Goal: Task Accomplishment & Management: Complete application form

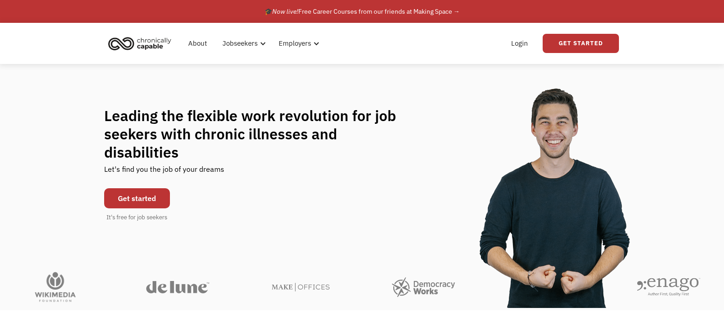
click at [134, 191] on link "Get started" at bounding box center [137, 198] width 66 height 20
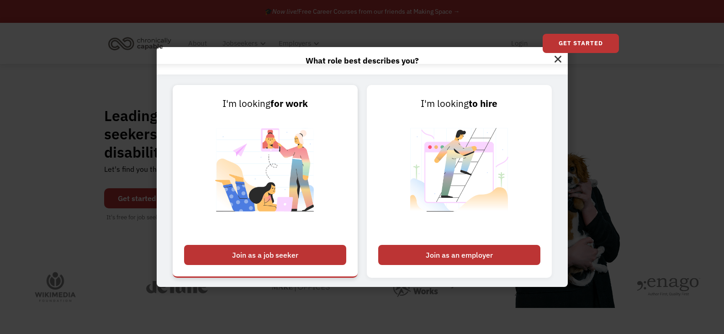
click at [259, 252] on div "Join as a job seeker" at bounding box center [265, 255] width 162 height 20
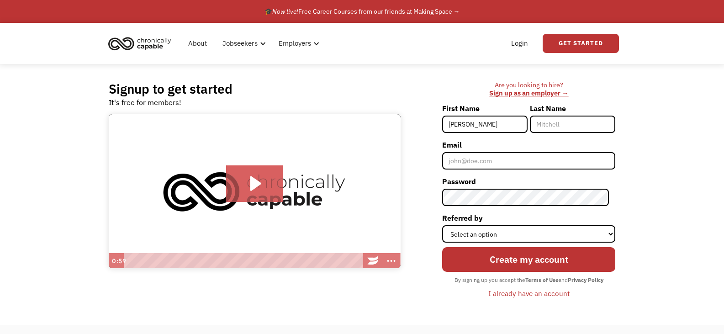
type input "Brooke"
type input "Spitzer"
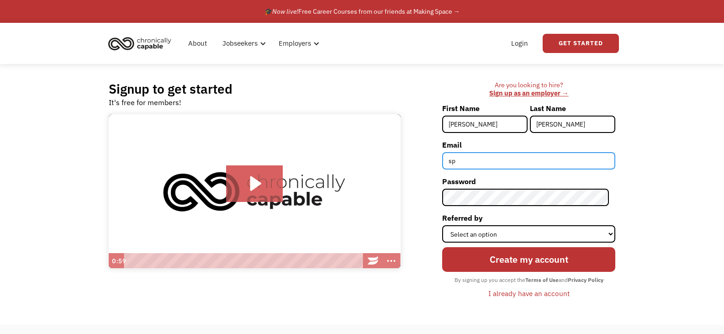
type input "spitzerb@bellsouth.net"
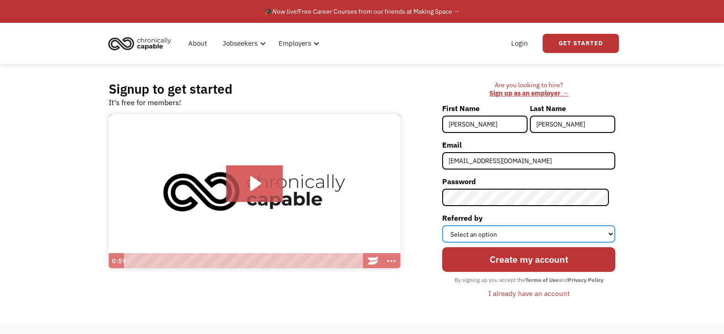
click at [497, 232] on select "Select an option Instagram Facebook Twitter Search Engine News Article Word of …" at bounding box center [528, 233] width 173 height 17
select select "Word of Mouth"
click at [448, 225] on select "Select an option Instagram Facebook Twitter Search Engine News Article Word of …" at bounding box center [528, 233] width 173 height 17
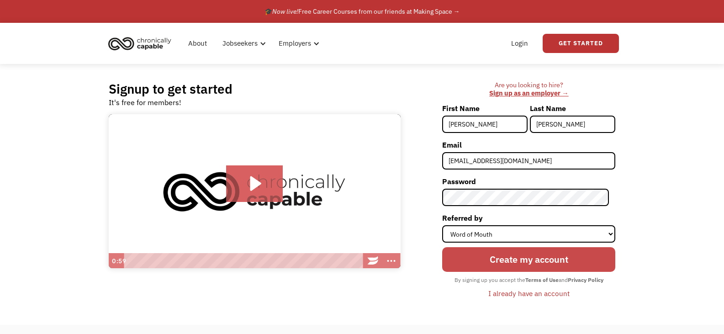
click at [519, 260] on input "Create my account" at bounding box center [528, 259] width 173 height 24
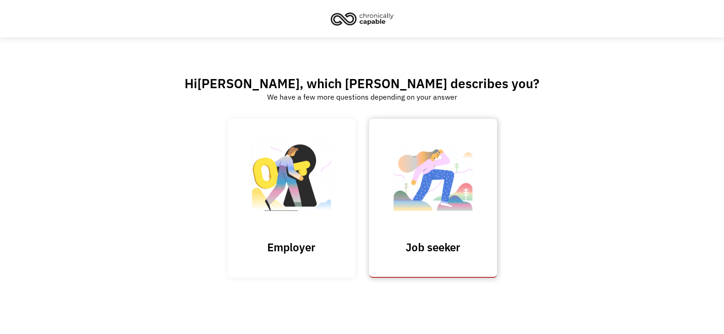
click at [436, 172] on img at bounding box center [432, 181] width 91 height 89
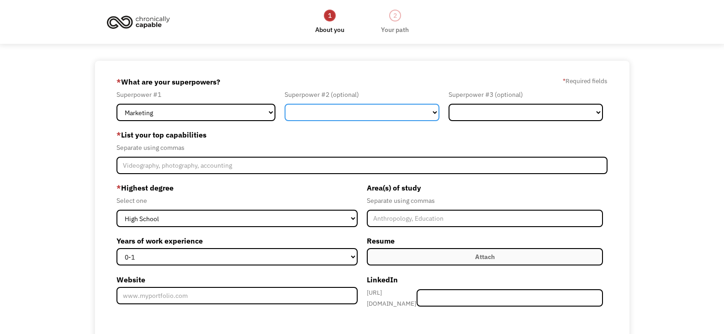
click at [384, 119] on select "Marketing Human Resources Finance Technology Operations Sales Industrial & Manu…" at bounding box center [361, 112] width 154 height 17
select select "Marketing"
click at [284, 104] on select "Marketing Human Resources Finance Technology Operations Sales Industrial & Manu…" at bounding box center [361, 112] width 154 height 17
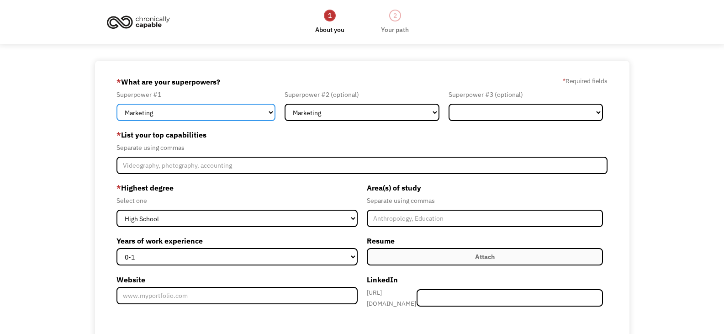
click at [274, 112] on select "Marketing Human Resources Finance Technology Operations Sales Industrial & Manu…" at bounding box center [195, 112] width 159 height 17
select select "Communications & Public Relations"
click at [116, 104] on select "Marketing Human Resources Finance Technology Operations Sales Industrial & Manu…" at bounding box center [195, 112] width 159 height 17
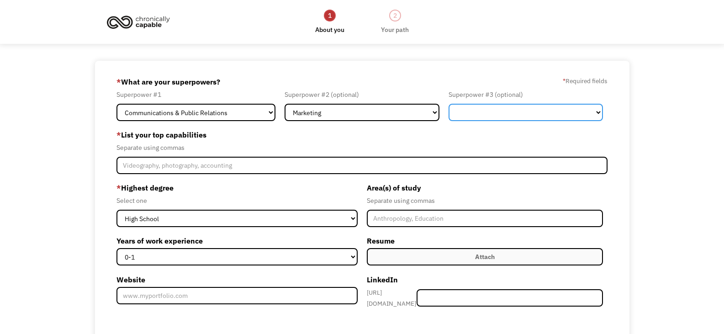
click at [491, 113] on select "Marketing Human Resources Finance Technology Operations Sales Industrial & Manu…" at bounding box center [525, 112] width 154 height 17
select select "Communications & Public Relations"
click at [448, 104] on select "Marketing Human Resources Finance Technology Operations Sales Industrial & Manu…" at bounding box center [525, 112] width 154 height 17
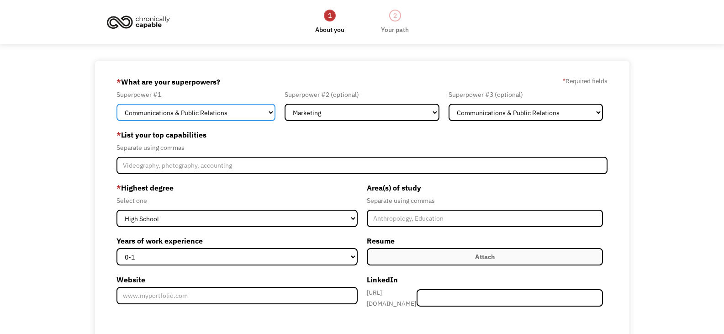
click at [270, 113] on select "Marketing Human Resources Finance Technology Operations Sales Industrial & Manu…" at bounding box center [195, 112] width 159 height 17
click at [116, 104] on select "Marketing Human Resources Finance Technology Operations Sales Industrial & Manu…" at bounding box center [195, 112] width 159 height 17
click at [237, 113] on select "Marketing Human Resources Finance Technology Operations Sales Industrial & Manu…" at bounding box center [195, 112] width 159 height 17
select select "Operations"
click at [116, 104] on select "Marketing Human Resources Finance Technology Operations Sales Industrial & Manu…" at bounding box center [195, 112] width 159 height 17
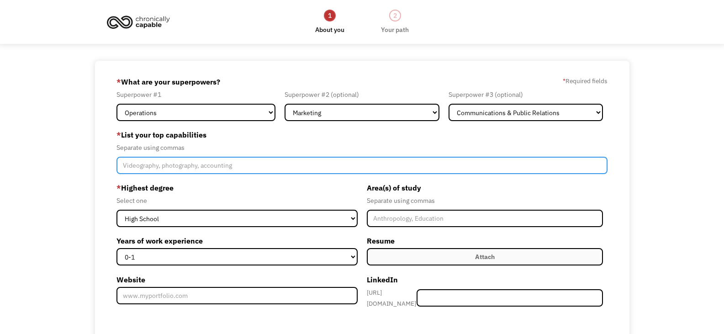
click at [122, 167] on input "Member-Create-Step1" at bounding box center [361, 165] width 491 height 17
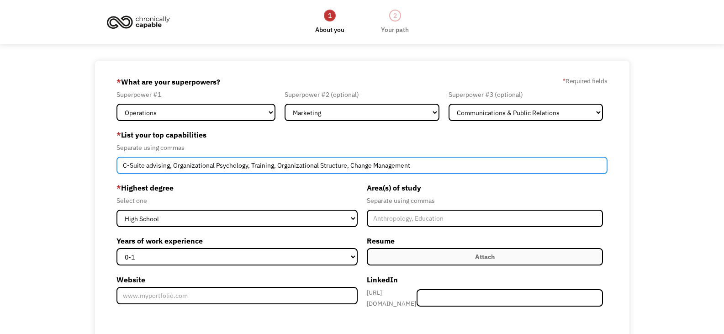
type input "C-Suite advising, Organizational Psychology, Training, Organizational Structure…"
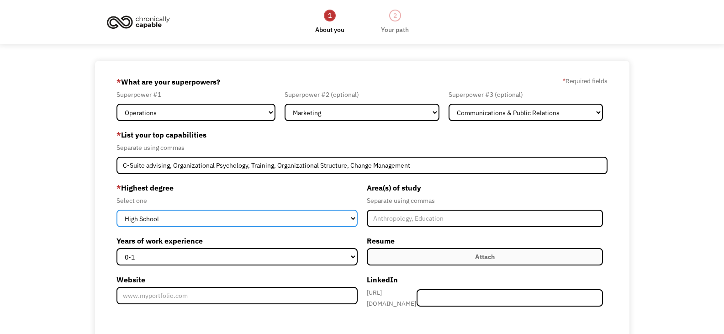
click at [354, 214] on select "High School Associates Bachelors Master's PhD" at bounding box center [236, 218] width 241 height 17
select select "bachelors"
click at [116, 210] on select "High School Associates Bachelors Master's PhD" at bounding box center [236, 218] width 241 height 17
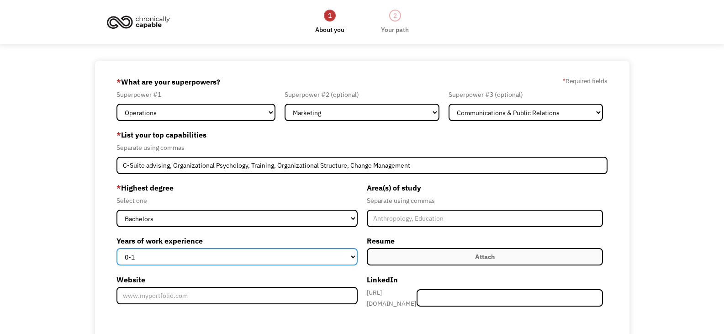
click at [352, 254] on select "0-1 2-4 5-10 11-15 15+" at bounding box center [236, 256] width 241 height 17
select select "15+"
click at [116, 248] on select "0-1 2-4 5-10 11-15 15+" at bounding box center [236, 256] width 241 height 17
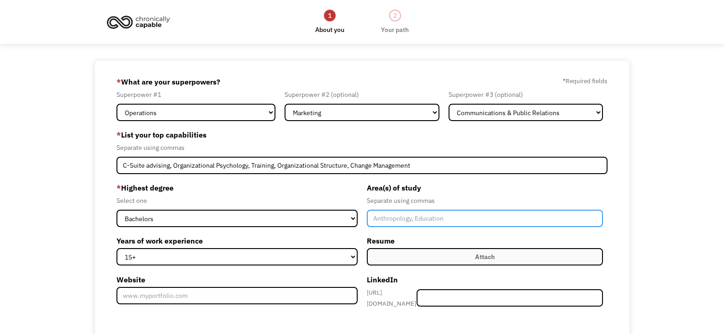
click at [420, 218] on input "Member-Create-Step1" at bounding box center [485, 218] width 236 height 17
type input "Mass Media, Communications, Industrial and Organizational Psychology"
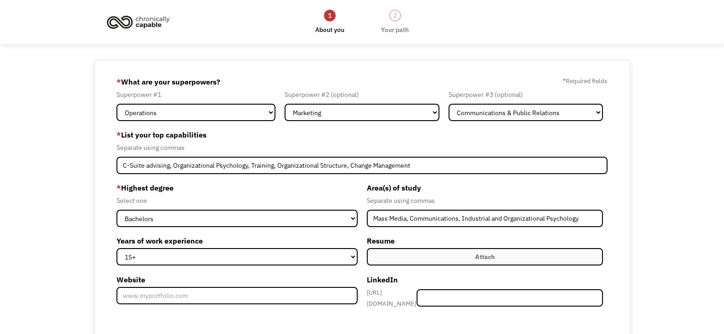
click at [502, 260] on label "Attach" at bounding box center [485, 256] width 236 height 17
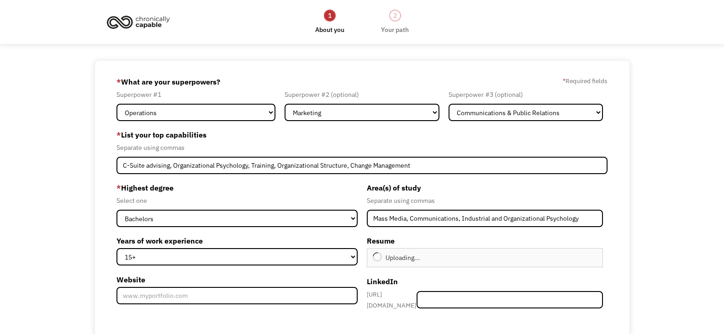
type input "Continue"
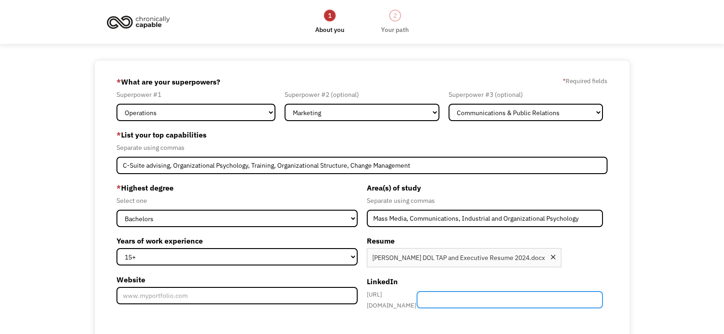
click at [504, 298] on input "Member-Create-Step1" at bounding box center [509, 299] width 186 height 17
click at [483, 296] on input "Member-Create-Step1" at bounding box center [509, 299] width 186 height 17
paste input "/in/brooke-spitzer/"
click at [465, 298] on input "/in/brooke-spitzer/" at bounding box center [509, 299] width 186 height 17
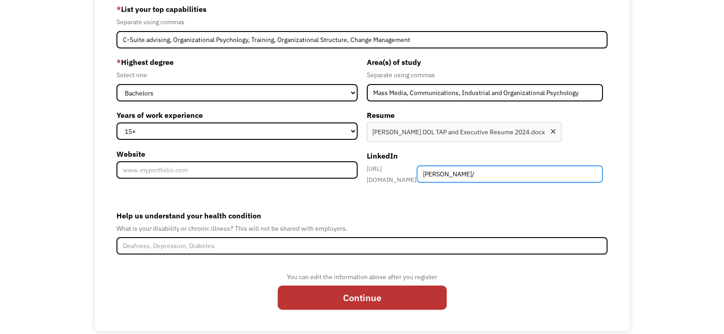
scroll to position [134, 0]
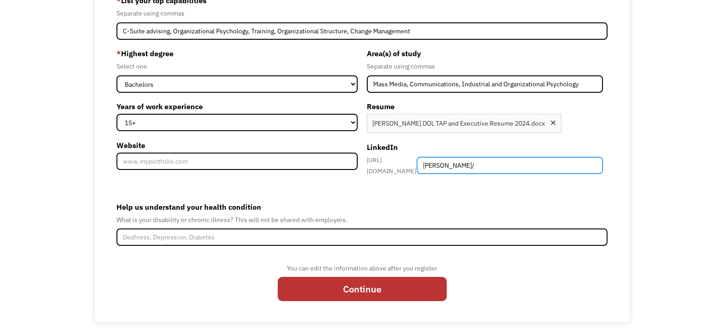
type input "brooke-spitzer/"
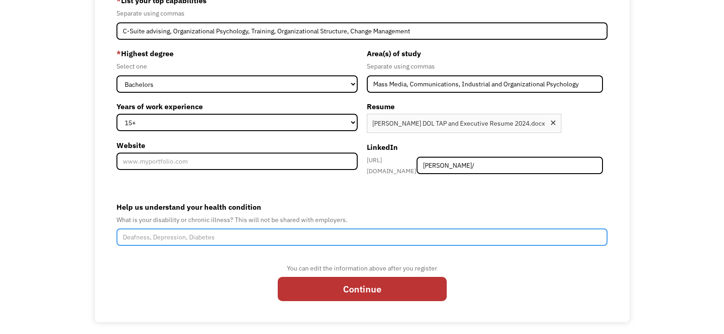
click at [180, 231] on input "Help us understand your health condition" at bounding box center [361, 236] width 491 height 17
click at [138, 234] on input "Rhumatoid Arthritus Auto Immune condition" at bounding box center [361, 236] width 491 height 17
click at [166, 232] on input "Rhumatoid Arthritus Auto Immune condition" at bounding box center [361, 236] width 491 height 17
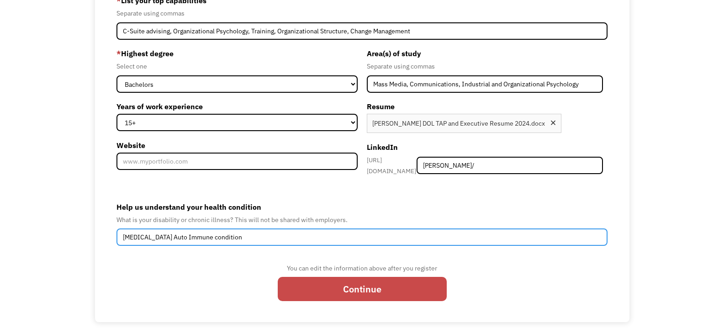
type input "Rheumatoid Arthritis Auto Immune condition"
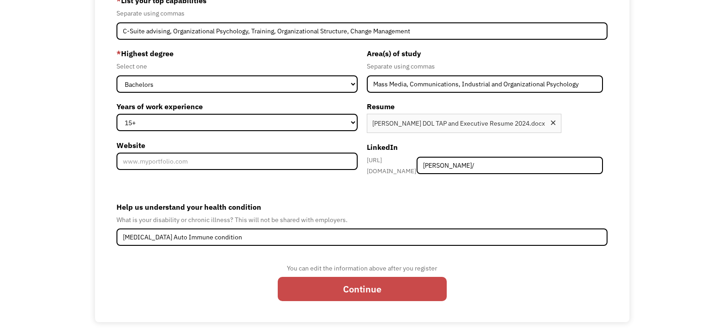
click at [355, 278] on input "Continue" at bounding box center [362, 289] width 169 height 24
type input "Please wait..."
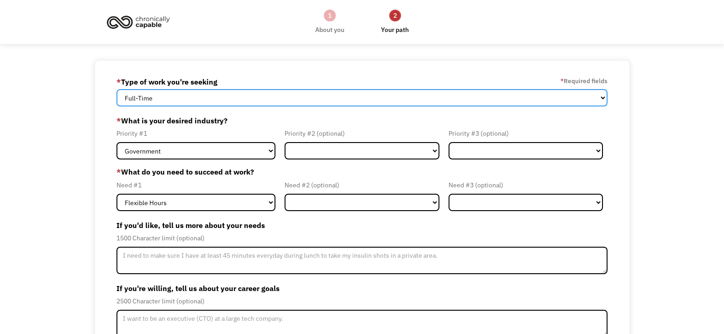
click at [602, 96] on select "Full-Time Part-Time Both Full-Time and Part-Time" at bounding box center [361, 97] width 491 height 17
select select "Both Full-Time and Part-Time"
click at [116, 89] on select "Full-Time Part-Time Both Full-Time and Part-Time" at bounding box center [361, 97] width 491 height 17
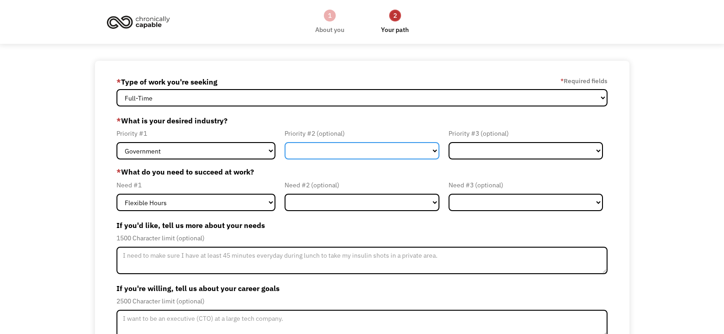
click at [435, 152] on select "Government Finance & Insurance Health & Social Care Tech & Engineering Creative…" at bounding box center [361, 150] width 154 height 17
select select "Health & Social Care"
click at [284, 142] on select "Government Finance & Insurance Health & Social Care Tech & Engineering Creative…" at bounding box center [361, 150] width 154 height 17
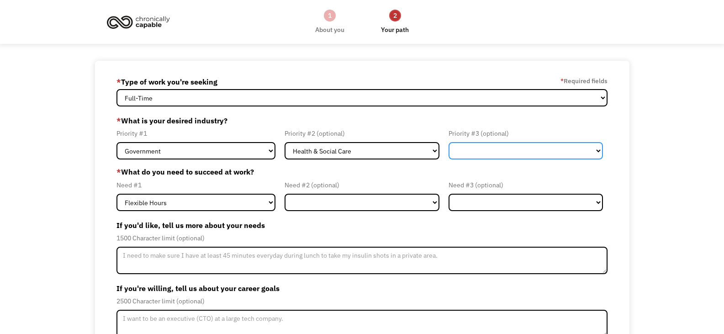
click at [533, 151] on select "Government Finance & Insurance Health & Social Care Tech & Engineering Creative…" at bounding box center [525, 150] width 154 height 17
select select "Creative & Design"
click at [448, 142] on select "Government Finance & Insurance Health & Social Care Tech & Engineering Creative…" at bounding box center [525, 150] width 154 height 17
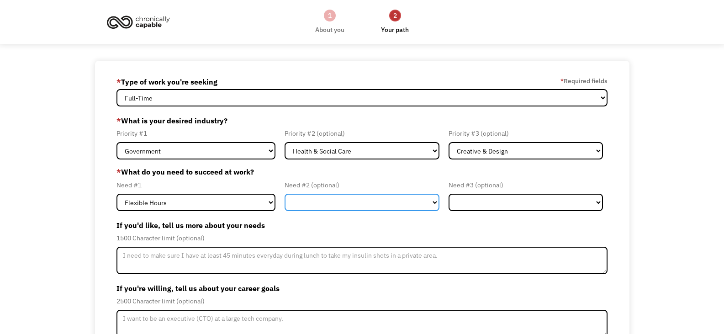
click at [337, 204] on select "Flexible Hours Remote Work Service Animal On-site Accommodations Visual Support…" at bounding box center [361, 202] width 154 height 17
select select "Remote Work"
click at [284, 194] on select "Flexible Hours Remote Work Service Animal On-site Accommodations Visual Support…" at bounding box center [361, 202] width 154 height 17
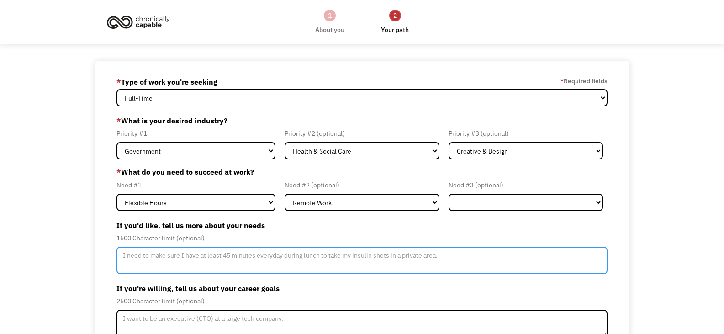
click at [253, 261] on textarea "Member-Update-Form-Step2" at bounding box center [361, 260] width 491 height 27
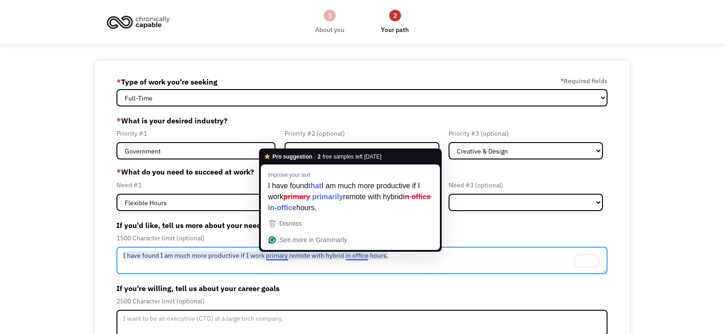
click at [278, 254] on textarea "I have found I am much more productive if I work primary remote with hybrid in …" at bounding box center [361, 260] width 491 height 27
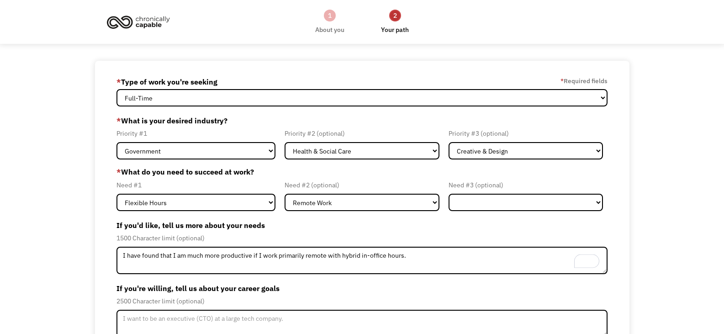
click at [333, 192] on div "Need #2 (optional) Flexible Hours Remote Work Service Animal On-site Accommodat…" at bounding box center [361, 195] width 163 height 32
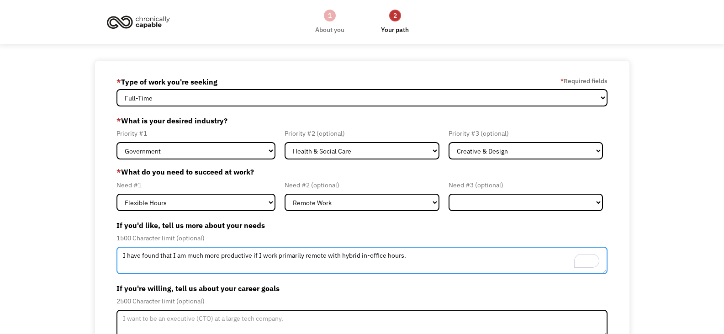
click at [418, 257] on textarea "I have found that I am much more productive if I work primarily remote with hyb…" at bounding box center [361, 260] width 491 height 27
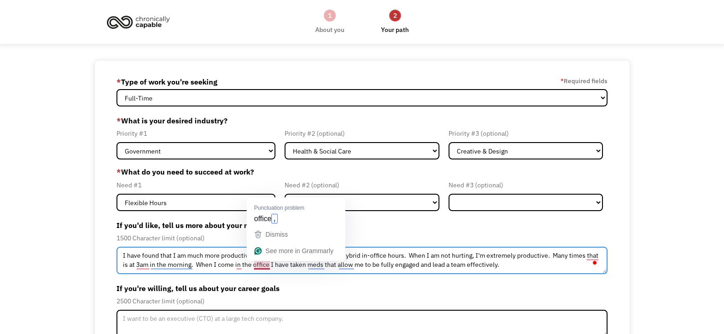
click at [269, 265] on textarea "I have found that I am much more productive if I work primarily remote with hyb…" at bounding box center [361, 260] width 491 height 27
click at [240, 265] on textarea "I have found that I am much more productive if I work primarily remote with hyb…" at bounding box center [361, 260] width 491 height 27
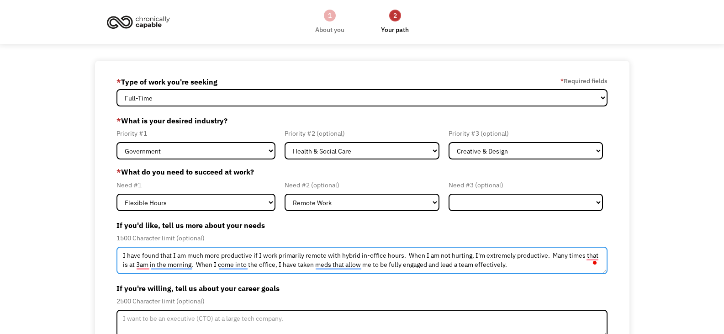
click at [552, 256] on textarea "I have found that I am much more productive if I work primarily remote with hyb…" at bounding box center [361, 260] width 491 height 27
click at [557, 255] on textarea "I have found that I am much more productive if I work primarily remote with hyb…" at bounding box center [361, 260] width 491 height 27
click at [579, 255] on textarea "I have found that I am much more productive if I work primarily remote with hyb…" at bounding box center [361, 260] width 491 height 27
click at [191, 264] on textarea "I have found that I am much more productive if I work primarily remote with hyb…" at bounding box center [361, 260] width 491 height 27
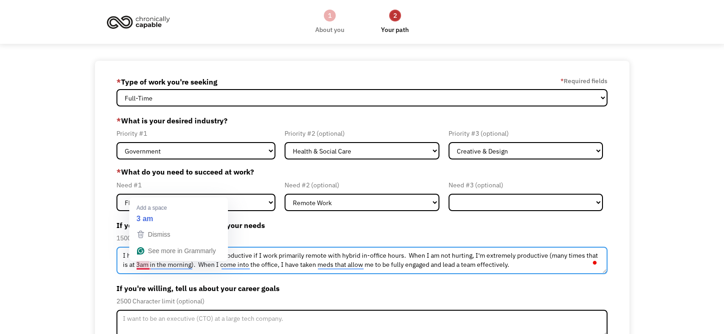
click at [144, 266] on textarea "I have found that I am much more productive if I work primarily remote with hyb…" at bounding box center [361, 260] width 491 height 27
type textarea "I have found that I am much more productive if I work primarily remote with hyb…"
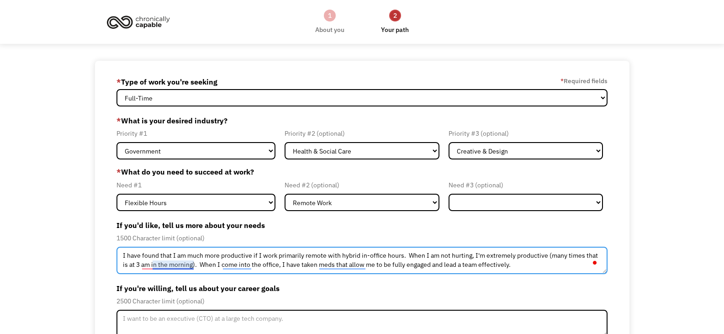
click at [163, 268] on textarea "I have found that I am much more productive if I work primarily remote with hyb…" at bounding box center [361, 260] width 491 height 27
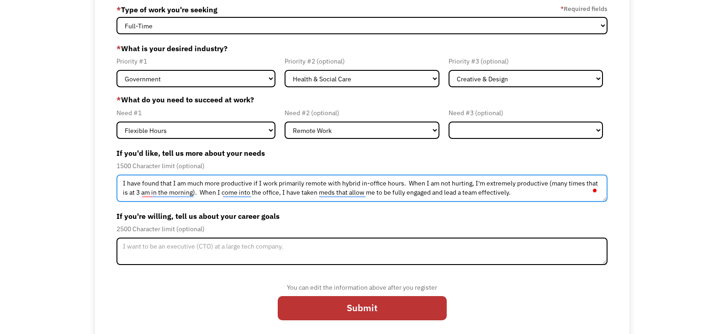
scroll to position [79, 0]
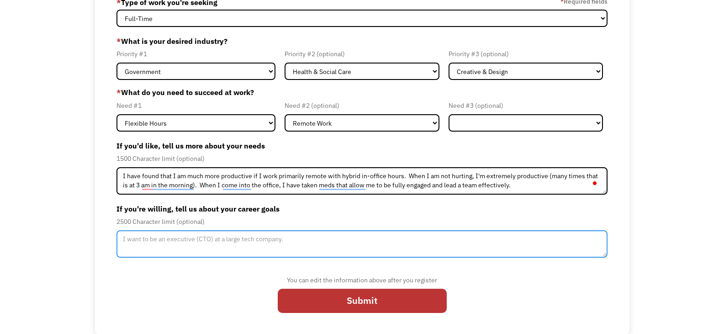
click at [247, 246] on textarea "Member-Update-Form-Step2" at bounding box center [361, 243] width 491 height 27
click at [225, 242] on textarea "To enrich screen reader interactions, please activate Accessibility in Grammarl…" at bounding box center [361, 243] width 491 height 27
paste textarea "I am eager to contribute to organizational development at the intersection of A…"
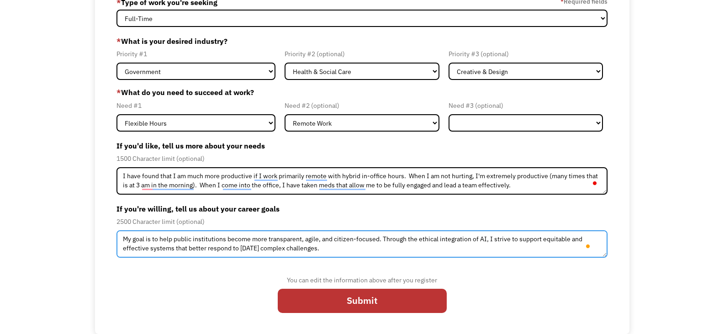
scroll to position [73, 0]
click at [579, 240] on textarea "I am eager to contribute to organizational development at the intersection of A…" at bounding box center [361, 243] width 491 height 27
drag, startPoint x: 568, startPoint y: 241, endPoint x: 544, endPoint y: 240, distance: 23.3
click at [544, 240] on textarea "I am eager to contribute to organizational development at the intersection of A…" at bounding box center [361, 243] width 491 height 27
type textarea "I am eager to contribute to organizational development at the intersection of A…"
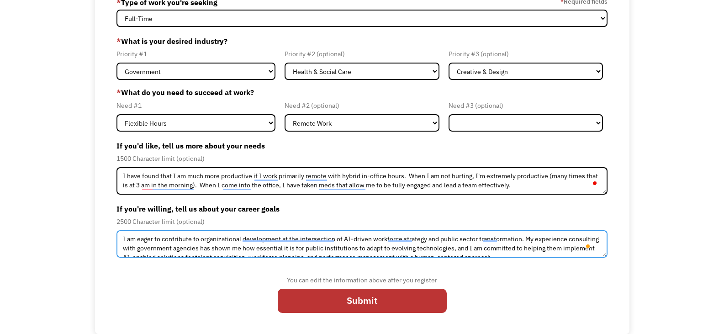
scroll to position [0, 0]
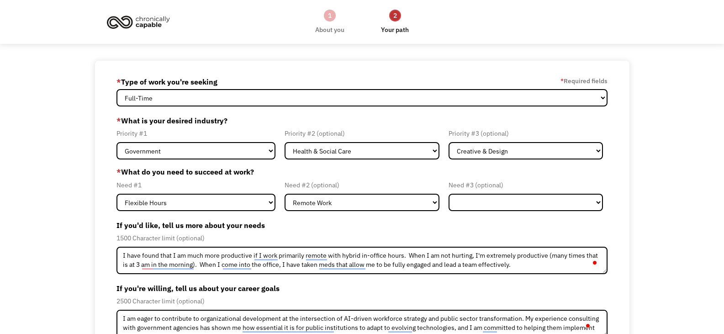
select select "Both Full-Time and Part-Time"
select select "Health & Social Care"
select select "Creative & Design"
select select "Remote Work"
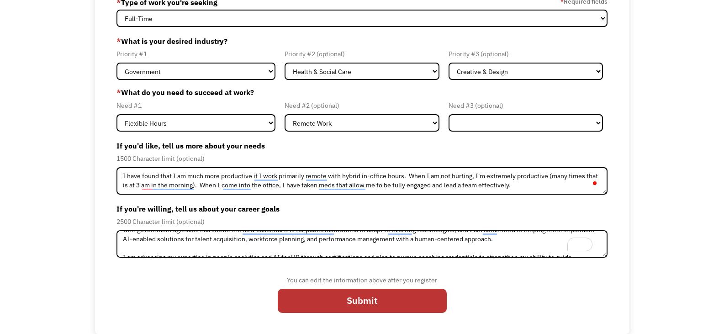
scroll to position [37, 0]
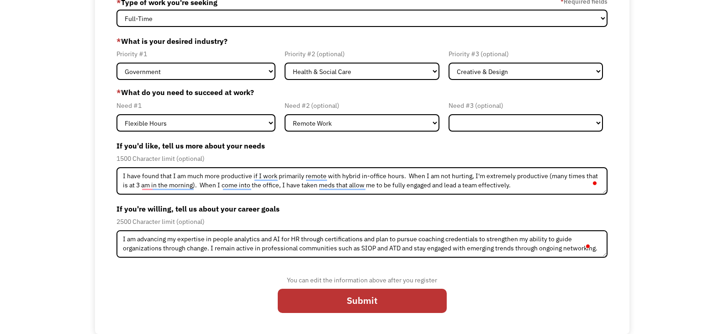
click at [364, 242] on textarea "I am eager to contribute to organizational development at the intersection of A…" at bounding box center [361, 243] width 491 height 27
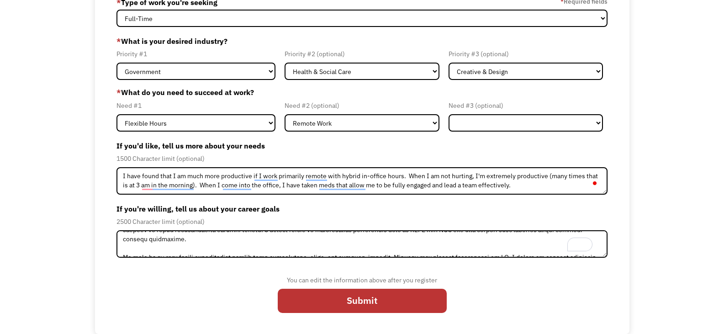
scroll to position [73, 0]
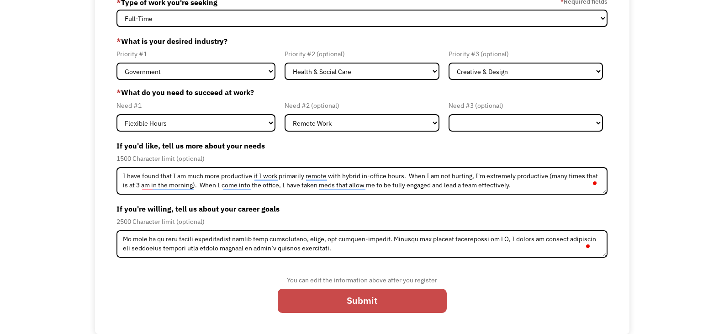
type textarea "L ip dolor si ametconsec ad elitseddoeiusm temporincid ut lab etdoloremagn al E…"
click at [368, 300] on input "Submit" at bounding box center [362, 301] width 169 height 24
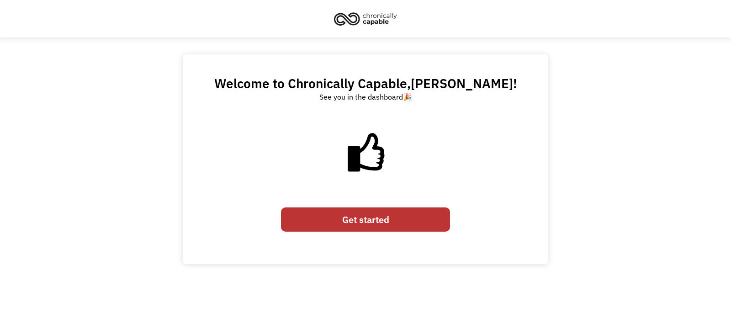
click at [371, 221] on link "Get started" at bounding box center [365, 219] width 169 height 24
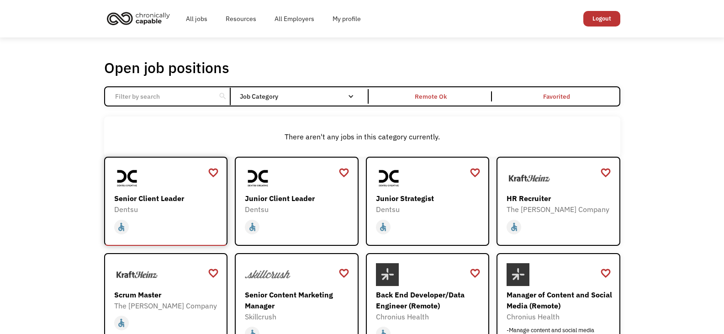
click at [157, 202] on div "Senior Client Leader" at bounding box center [167, 198] width 106 height 11
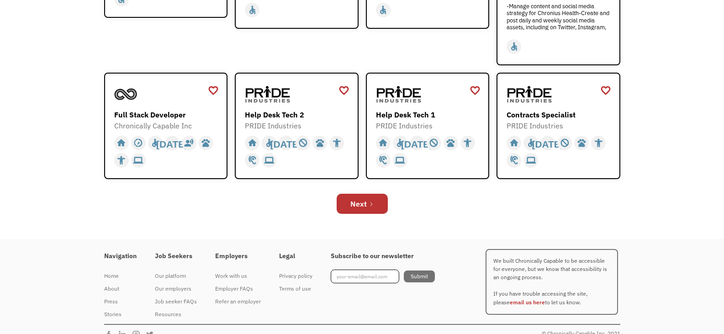
scroll to position [337, 0]
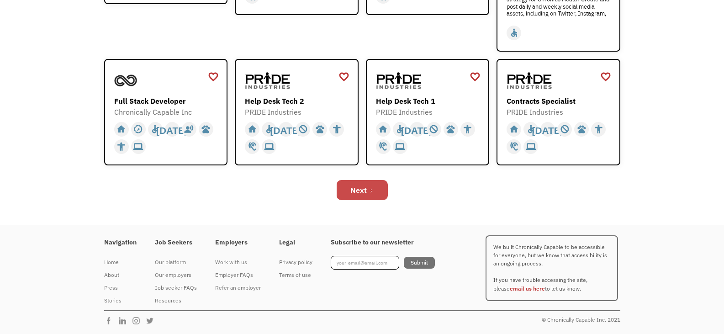
click at [356, 193] on div "Next" at bounding box center [358, 189] width 16 height 11
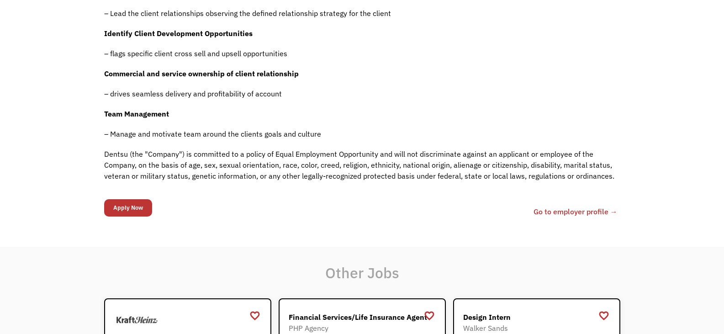
scroll to position [447, 0]
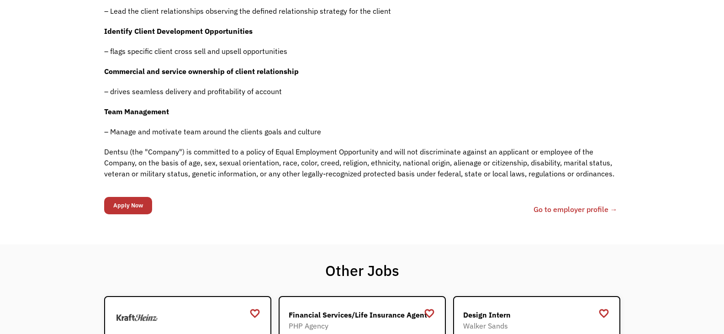
click at [545, 210] on link "Go to employer profile →" at bounding box center [575, 209] width 84 height 11
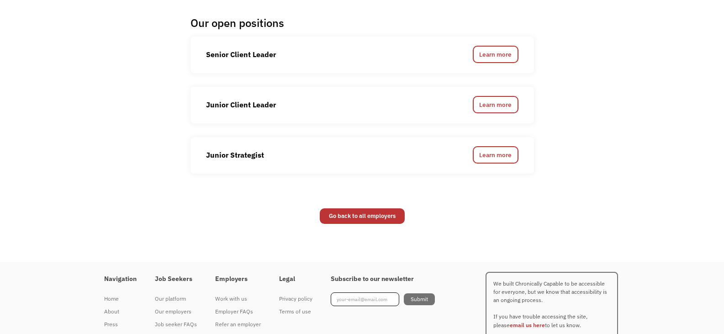
scroll to position [1093, 0]
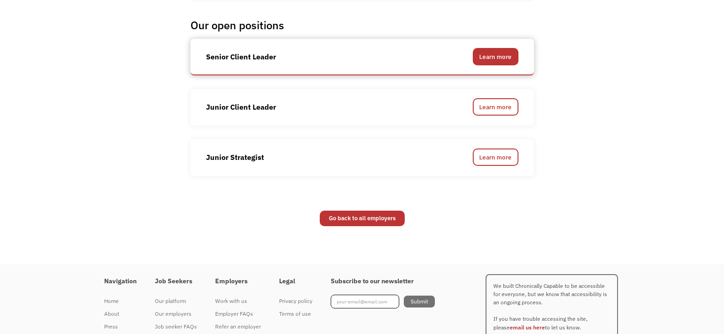
click at [498, 58] on link "Learn more" at bounding box center [496, 56] width 46 height 17
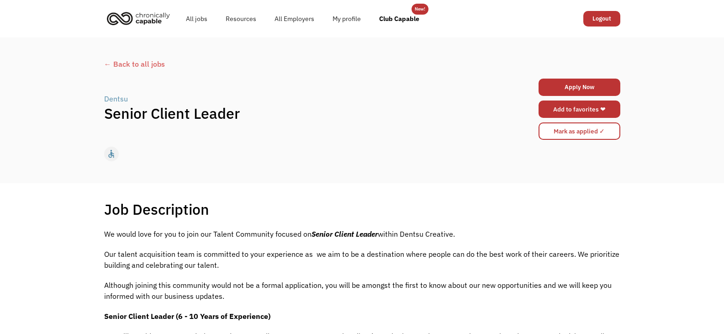
click at [572, 108] on link "Add to favorites ❤" at bounding box center [579, 108] width 82 height 17
click at [585, 84] on link "Apply Now" at bounding box center [580, 87] width 80 height 17
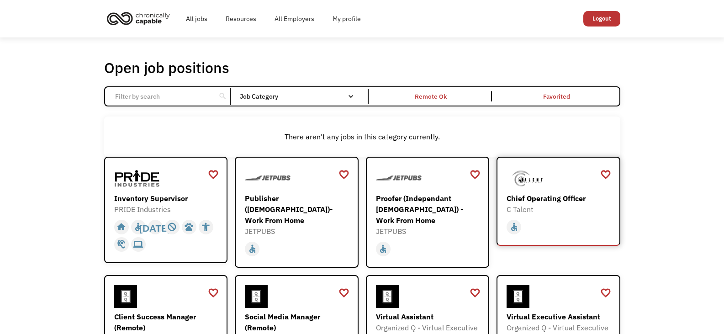
click at [550, 207] on div "C Talent" at bounding box center [559, 209] width 106 height 11
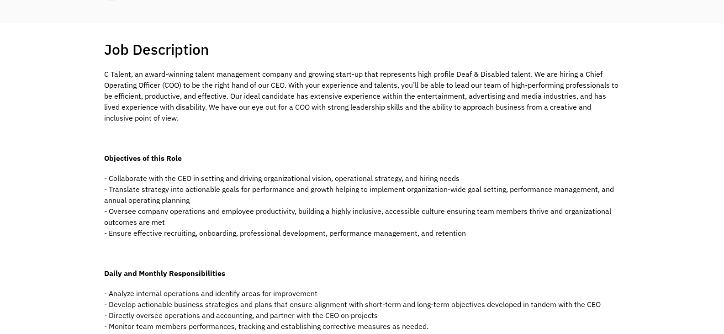
scroll to position [154, 0]
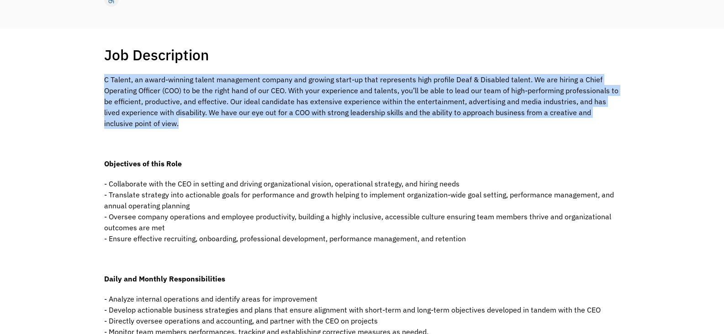
drag, startPoint x: 147, startPoint y: 126, endPoint x: 85, endPoint y: 90, distance: 71.8
copy p "C Talent, an award-winning talent management company and growing start-up that …"
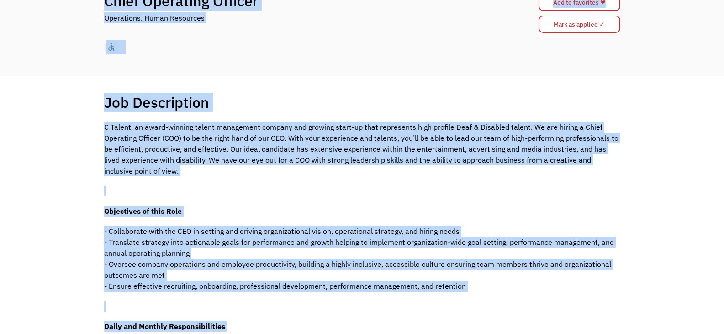
scroll to position [0, 0]
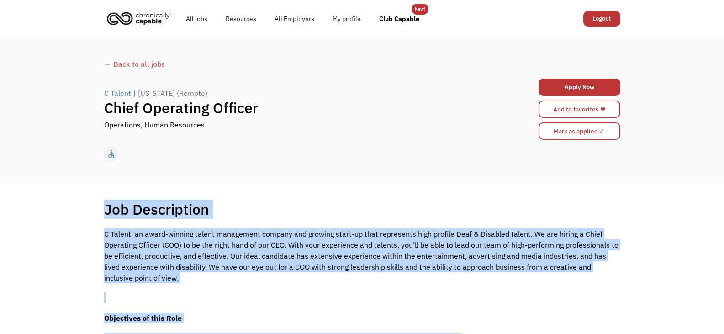
drag, startPoint x: 206, startPoint y: 79, endPoint x: 99, endPoint y: 208, distance: 167.7
copy div "Job Description Filter using keywords C Talent, an award-winning talent managem…"
click at [575, 87] on link "Apply Now" at bounding box center [579, 87] width 82 height 17
click at [595, 86] on link "Apply Now" at bounding box center [579, 87] width 82 height 17
